Goal: Information Seeking & Learning: Find specific fact

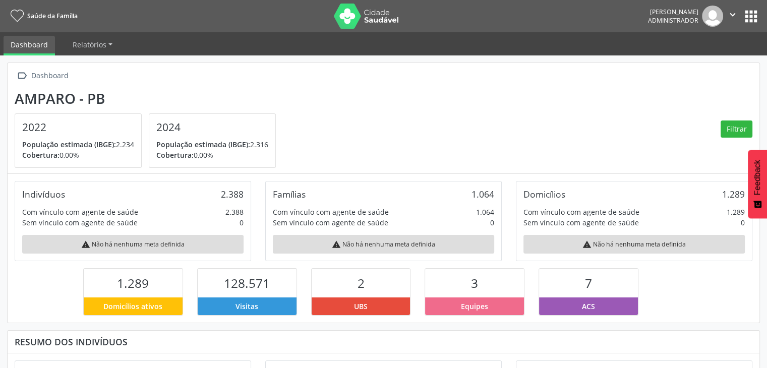
click at [751, 24] on button "apps" at bounding box center [752, 17] width 18 height 18
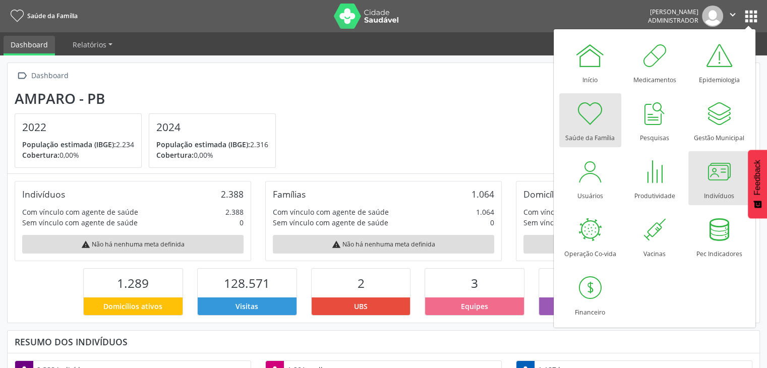
click at [718, 179] on div at bounding box center [719, 171] width 30 height 30
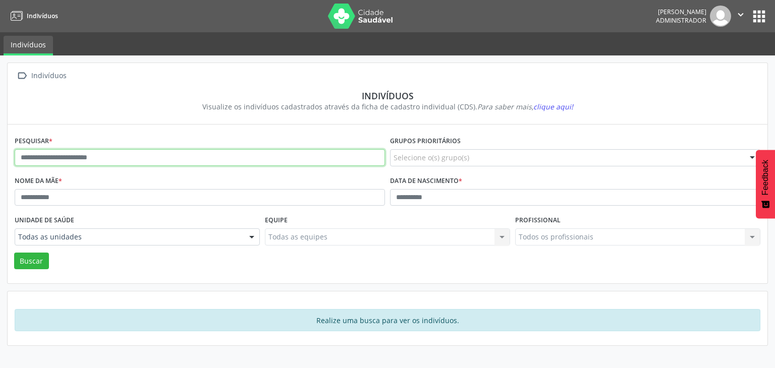
click at [127, 155] on input "text" at bounding box center [200, 157] width 370 height 17
type input "**********"
click at [14, 253] on button "Buscar" at bounding box center [31, 261] width 35 height 17
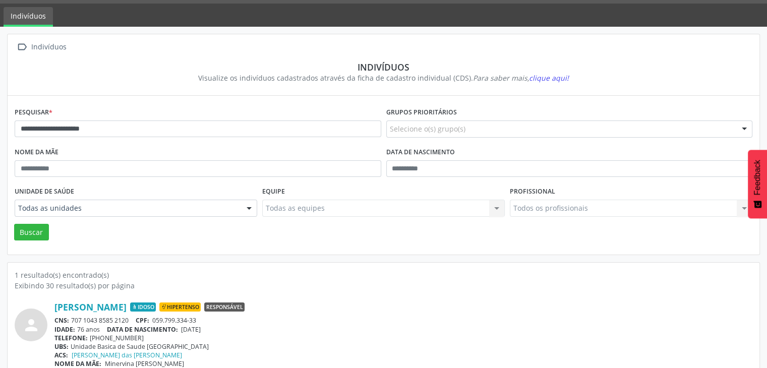
scroll to position [42, 0]
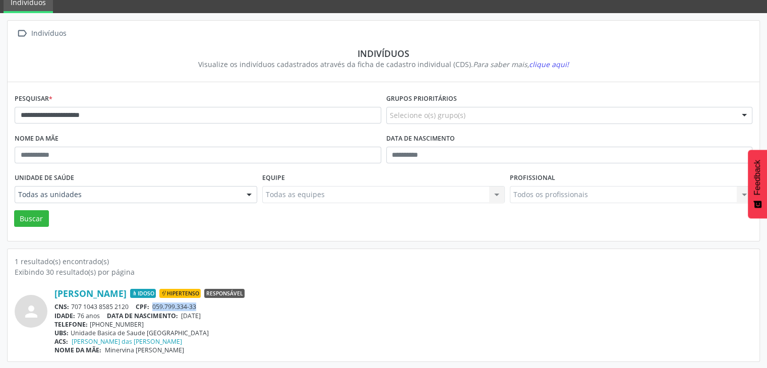
drag, startPoint x: 154, startPoint y: 305, endPoint x: 204, endPoint y: 305, distance: 50.0
click at [204, 305] on div "CNS: 707 1043 8585 2120 CPF: 059.799.334-33" at bounding box center [403, 307] width 698 height 9
copy span "059.799.334-33"
drag, startPoint x: 70, startPoint y: 305, endPoint x: 131, endPoint y: 303, distance: 61.6
click at [131, 303] on div "CNS: 707 1043 8585 2120 CPF: 059.799.334-33" at bounding box center [403, 307] width 698 height 9
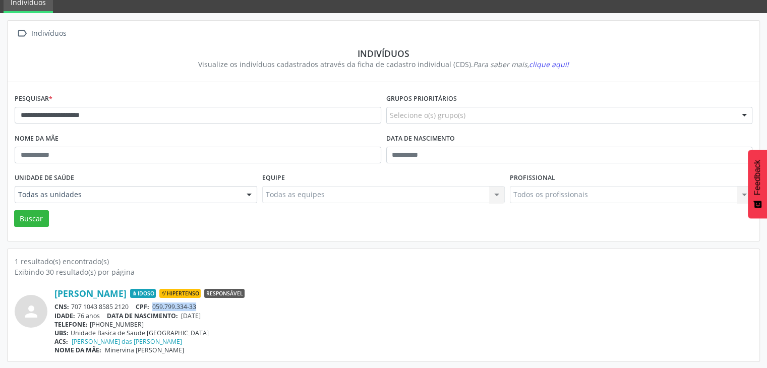
copy div "707 1043 8585 2120"
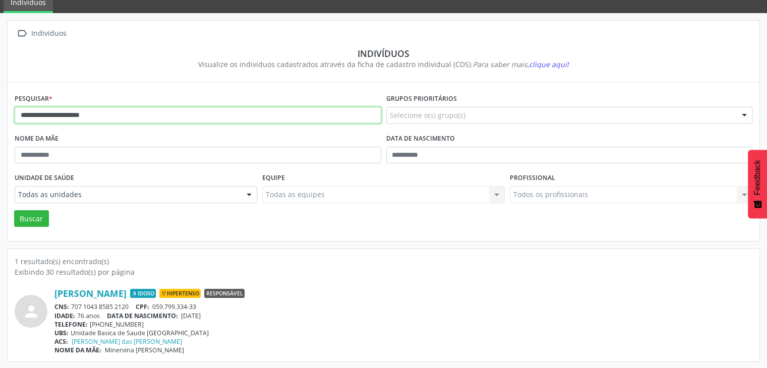
drag, startPoint x: 159, startPoint y: 121, endPoint x: 0, endPoint y: 134, distance: 159.5
click at [0, 134] on div "**********" at bounding box center [383, 191] width 767 height 356
type input "******"
click at [14, 210] on button "Buscar" at bounding box center [31, 218] width 35 height 17
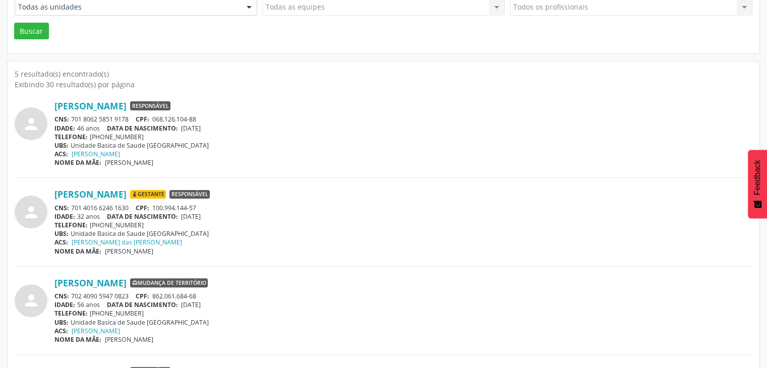
scroll to position [303, 0]
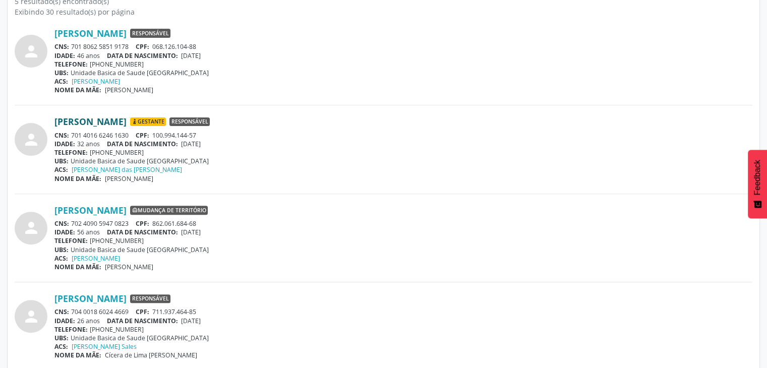
click at [113, 123] on link "[PERSON_NAME]" at bounding box center [90, 121] width 72 height 11
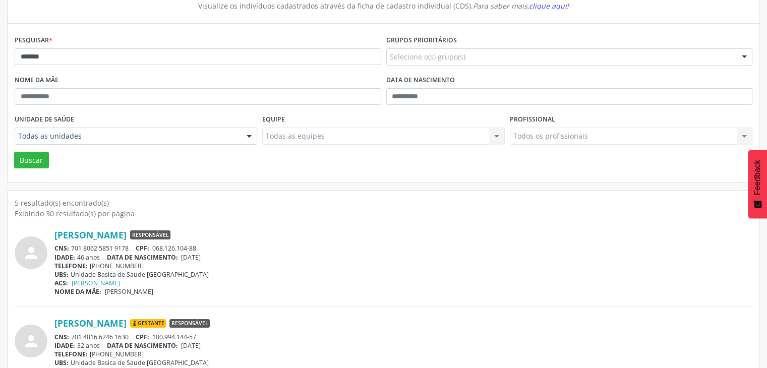
scroll to position [0, 0]
